Goal: Task Accomplishment & Management: Use online tool/utility

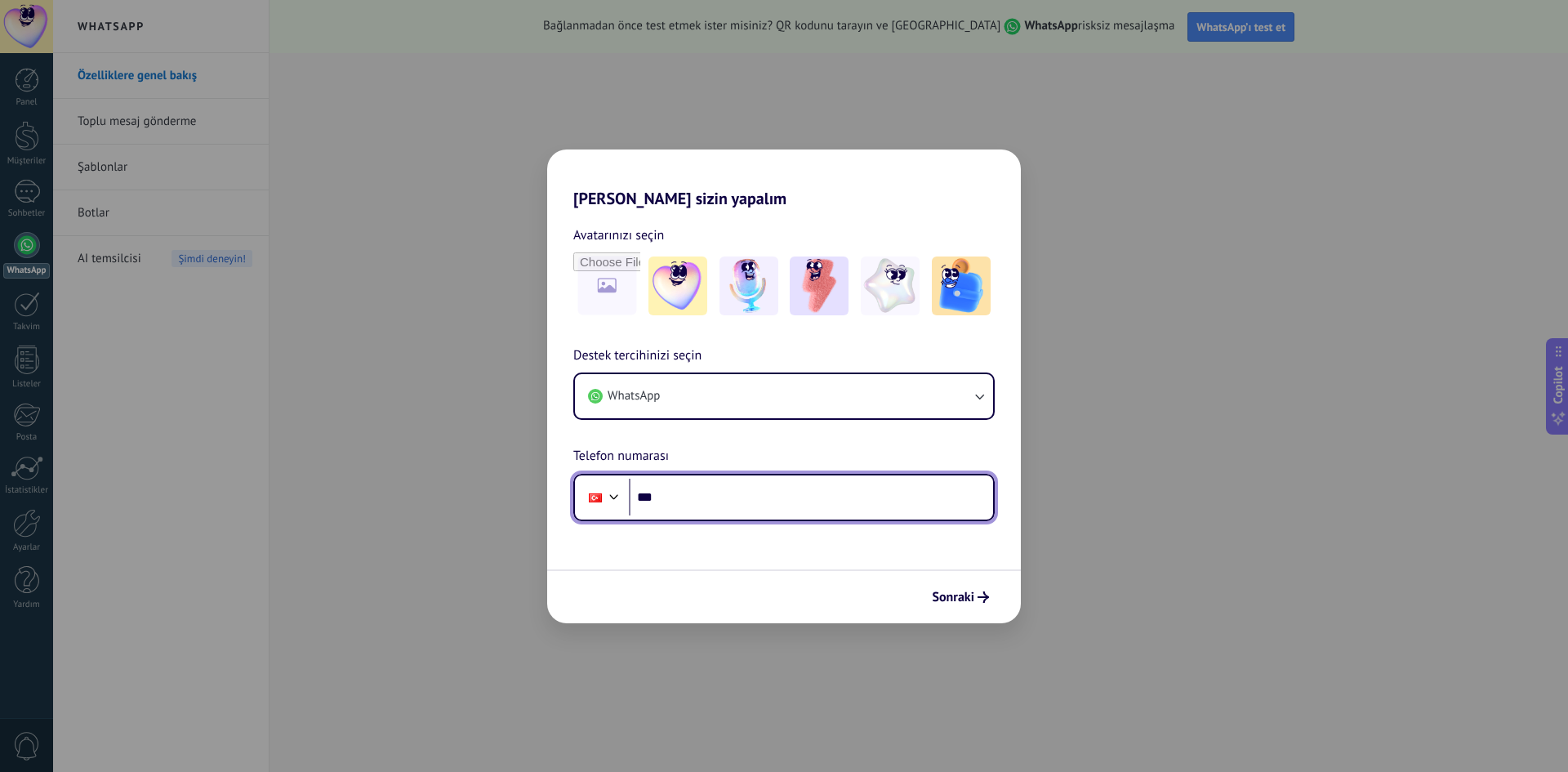
click at [721, 506] on input "***" at bounding box center [810, 497] width 364 height 38
click at [445, 310] on div "[PERSON_NAME] sizin yapalım Avatarınızı seçin Destek tercihinizi seçin WhatsApp…" at bounding box center [784, 386] width 1568 height 772
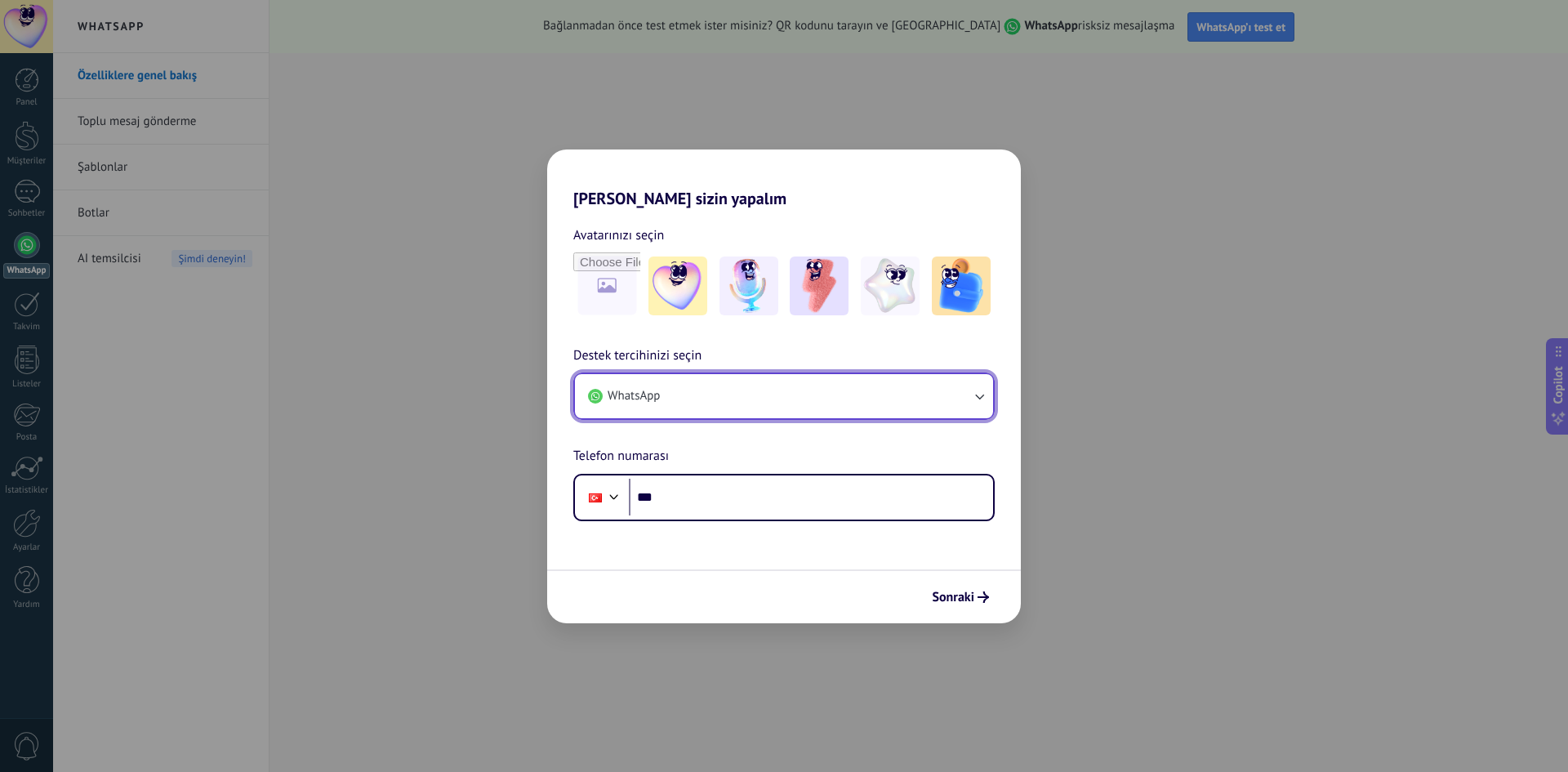
click at [895, 392] on button "WhatsApp" at bounding box center [784, 396] width 418 height 44
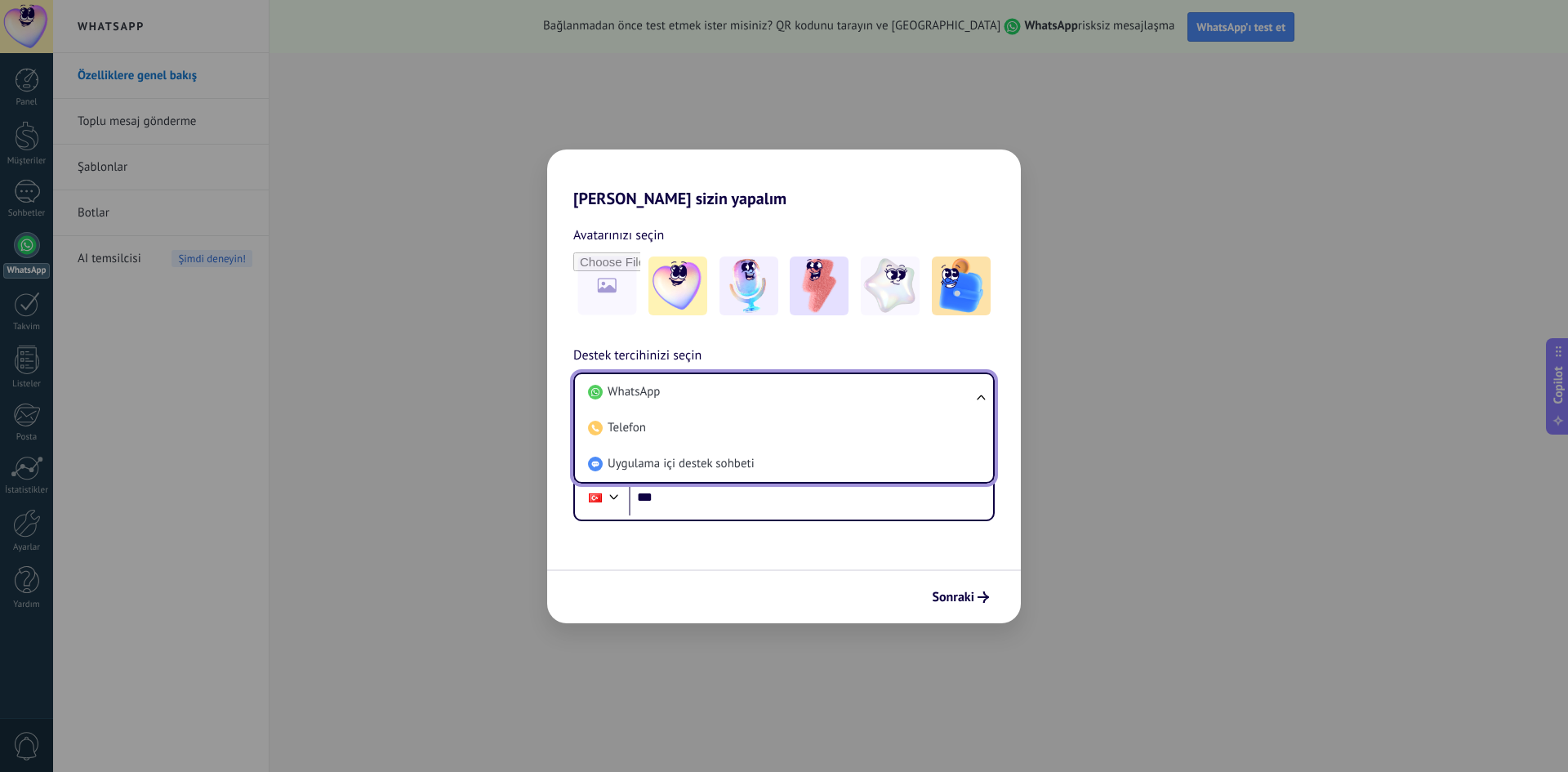
click at [895, 392] on li "WhatsApp" at bounding box center [780, 392] width 398 height 36
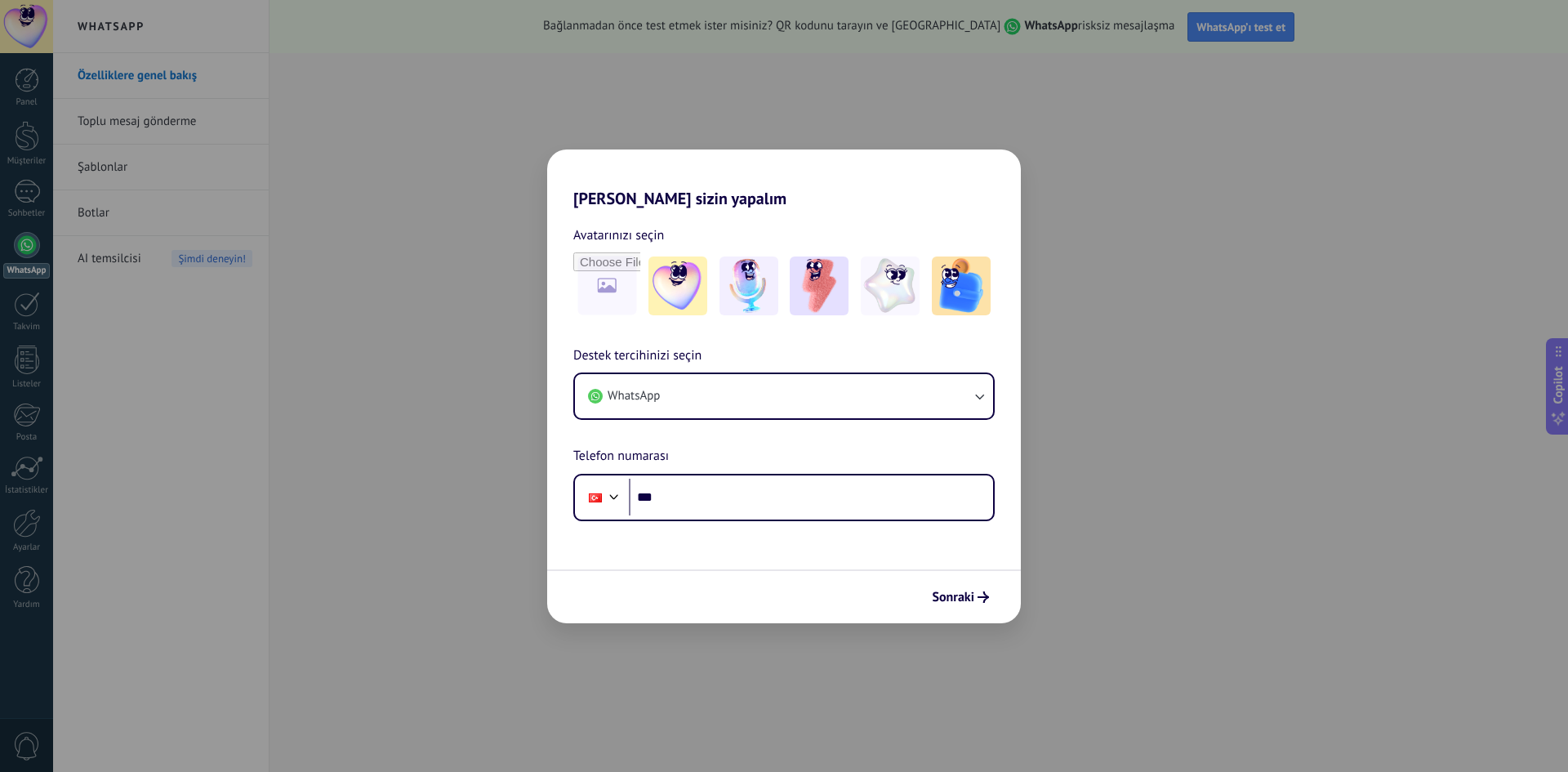
click at [1039, 223] on div "[PERSON_NAME] sizin yapalım Avatarınızı seçin Destek tercihinizi seçin WhatsApp…" at bounding box center [784, 386] width 1568 height 772
click at [1108, 459] on div "[PERSON_NAME] sizin yapalım Avatarınızı seçin Destek tercihinizi seçin WhatsApp…" at bounding box center [784, 386] width 1568 height 772
click at [405, 128] on div "[PERSON_NAME] sizin yapalım Avatarınızı seçin Destek tercihinizi seçin WhatsApp…" at bounding box center [784, 386] width 1568 height 772
click at [1201, 36] on div "[PERSON_NAME] sizin yapalım Avatarınızı seçin Destek tercihinizi seçin WhatsApp…" at bounding box center [784, 386] width 1568 height 772
